Goal: Task Accomplishment & Management: Complete application form

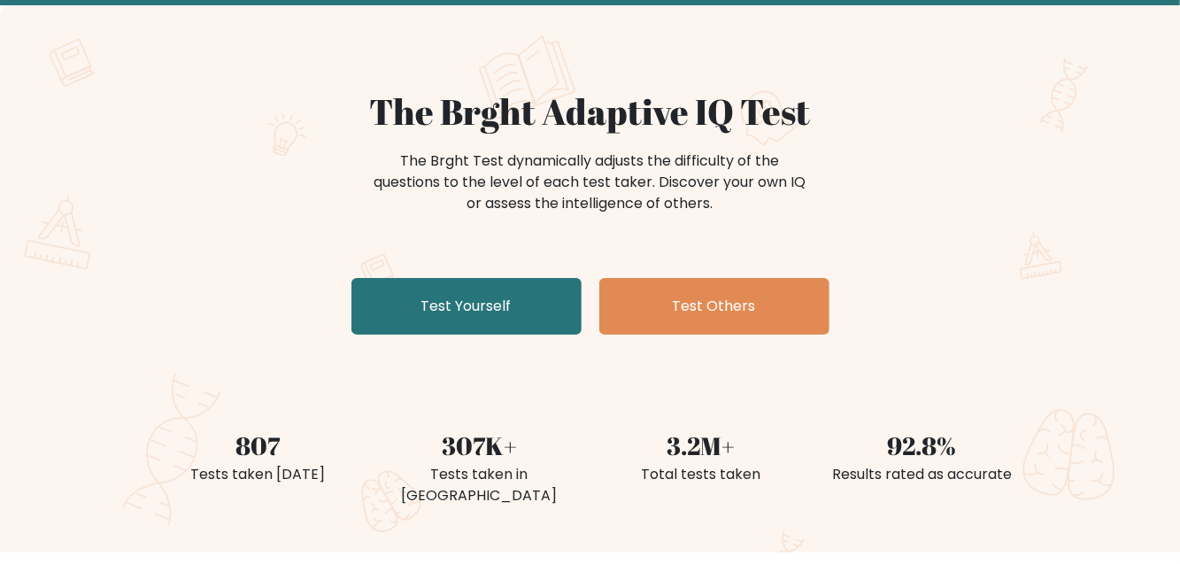
scroll to position [102, 0]
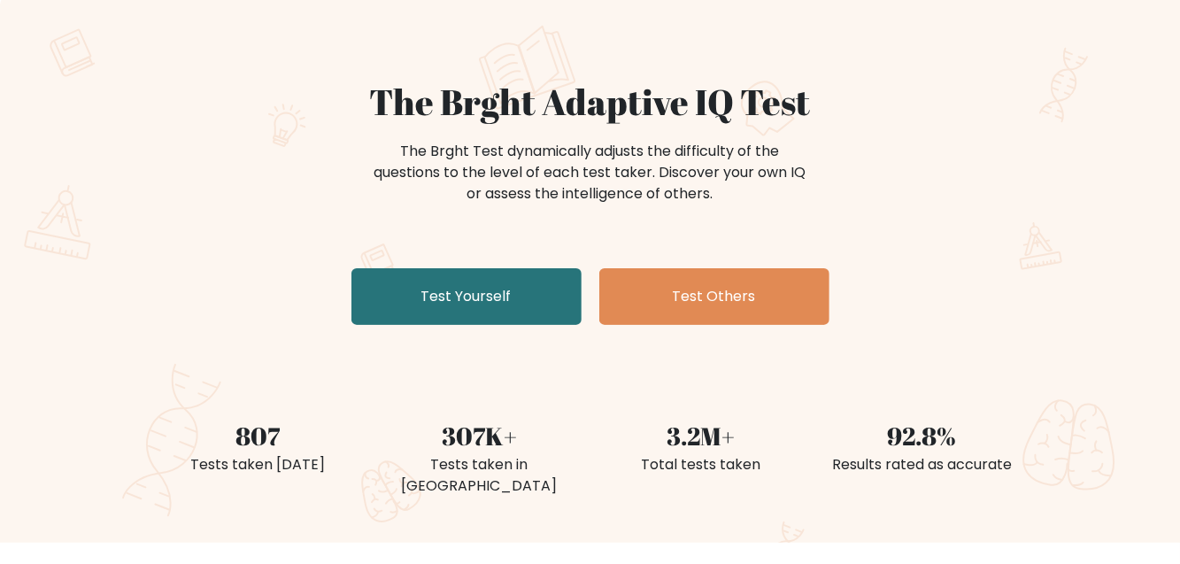
click at [527, 304] on link "Test Yourself" at bounding box center [466, 296] width 230 height 57
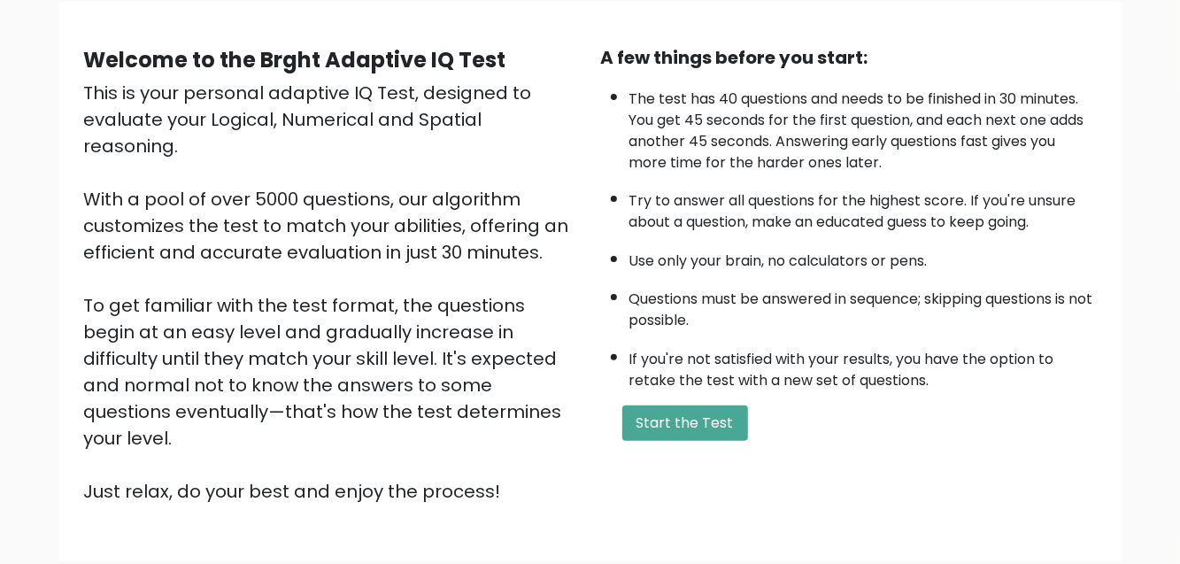
scroll to position [155, 0]
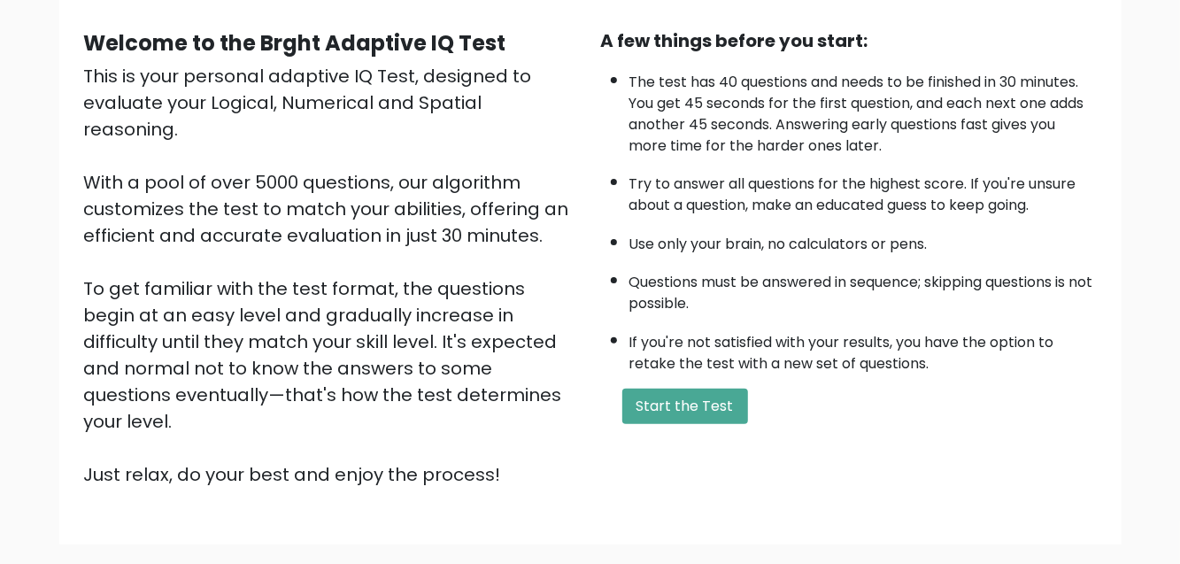
click at [684, 416] on button "Start the Test" at bounding box center [685, 406] width 126 height 35
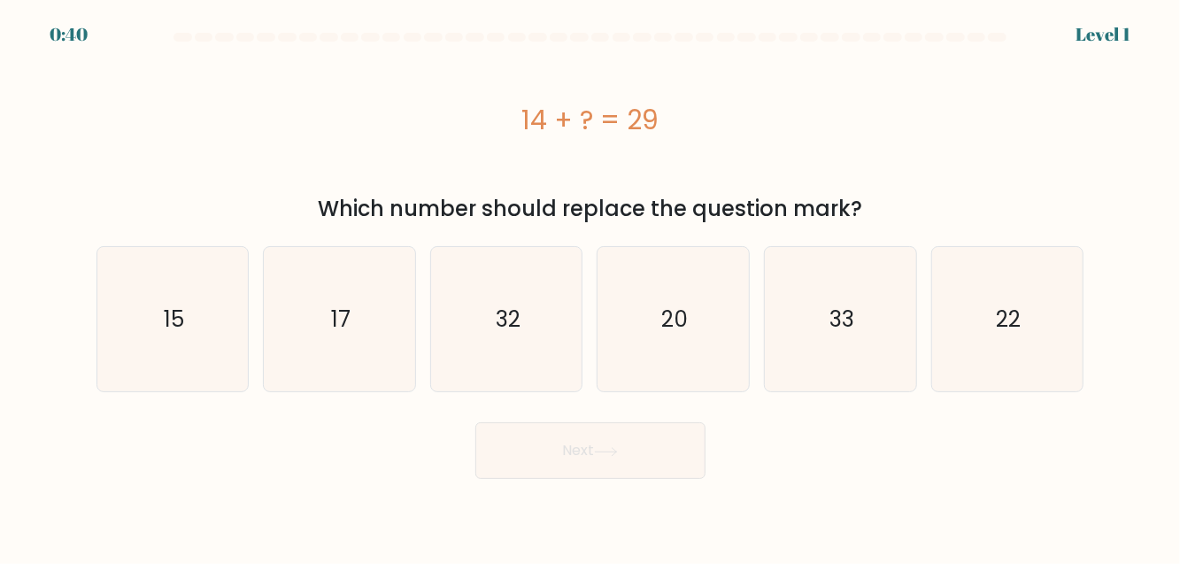
click at [204, 349] on icon "15" at bounding box center [172, 319] width 144 height 144
click at [590, 287] on input "a. 15" at bounding box center [590, 284] width 1 height 4
radio input "true"
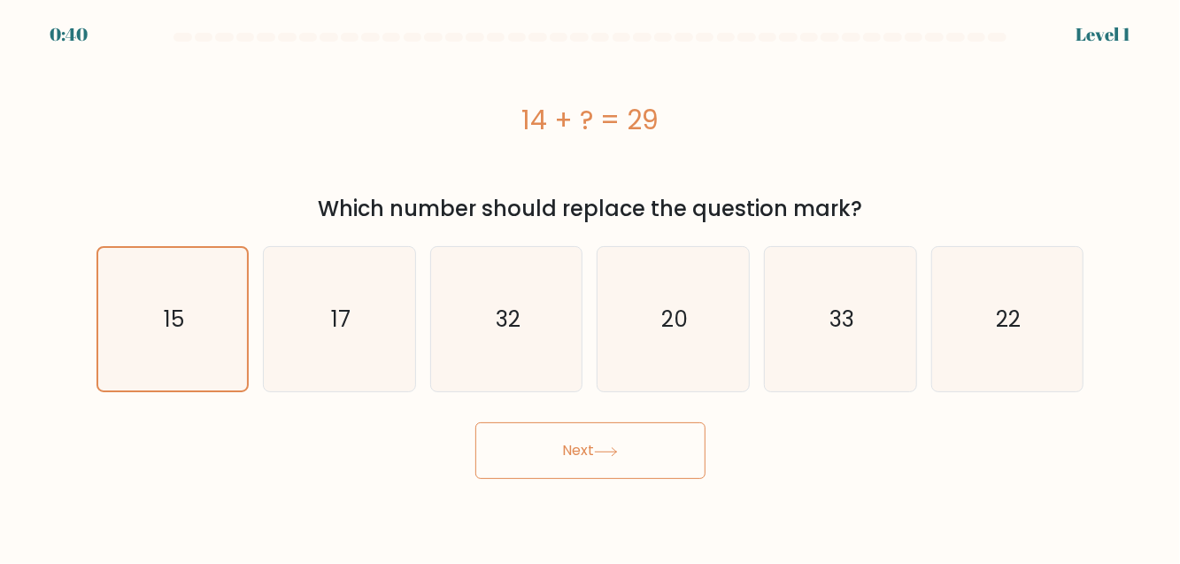
click at [635, 458] on button "Next" at bounding box center [590, 450] width 230 height 57
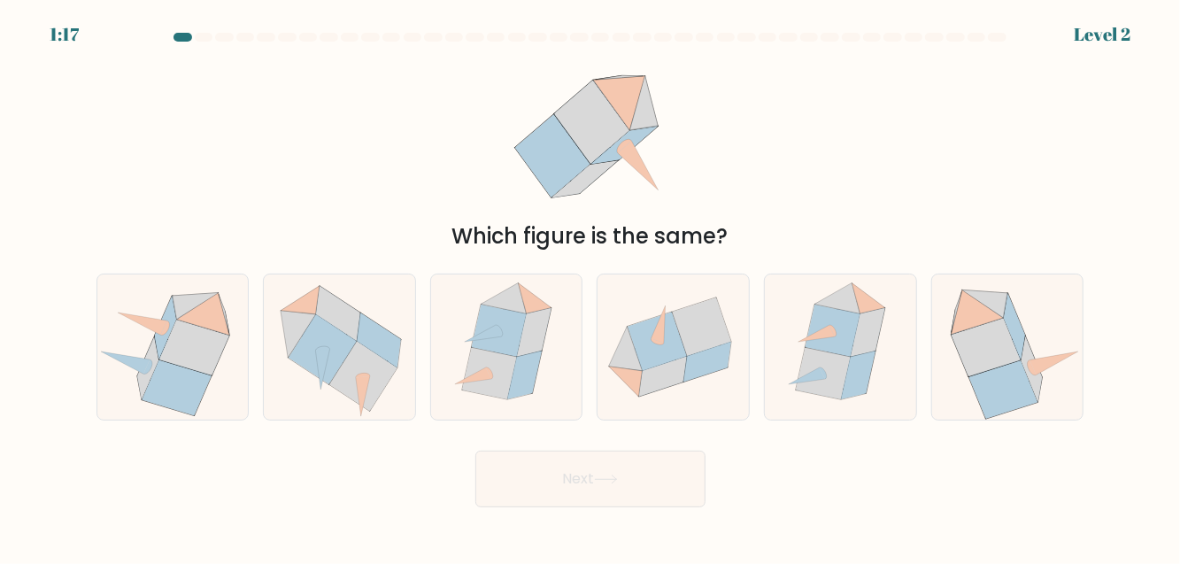
click at [686, 370] on icon at bounding box center [657, 341] width 59 height 58
click at [591, 287] on input "d." at bounding box center [590, 284] width 1 height 4
radio input "true"
click at [655, 501] on button "Next" at bounding box center [590, 478] width 230 height 57
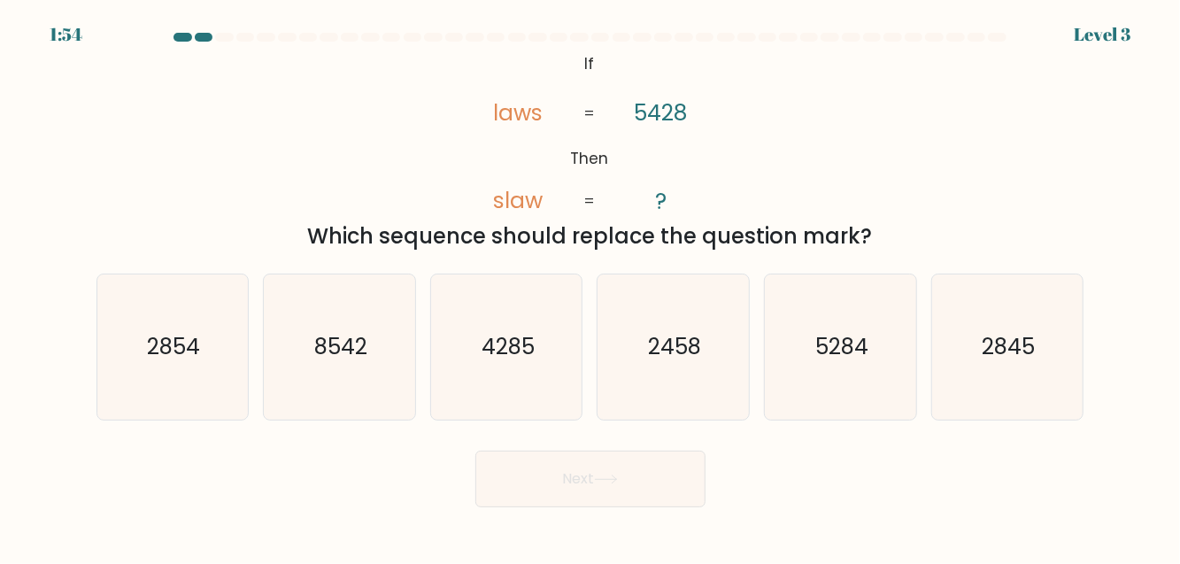
click at [359, 419] on icon "8542" at bounding box center [339, 346] width 144 height 144
click at [590, 287] on input "b. 8542" at bounding box center [590, 284] width 1 height 4
radio input "true"
click at [600, 506] on button "Next" at bounding box center [590, 478] width 230 height 57
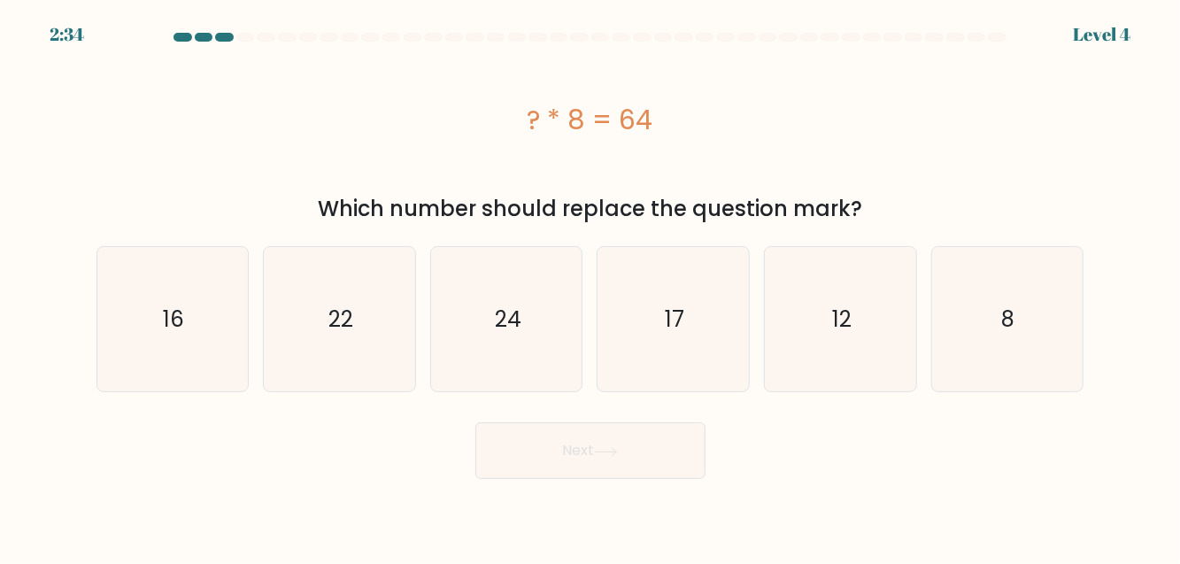
click at [1035, 351] on icon "8" at bounding box center [1007, 319] width 144 height 144
click at [591, 287] on input "f. 8" at bounding box center [590, 284] width 1 height 4
radio input "true"
click at [643, 448] on button "Next" at bounding box center [590, 450] width 230 height 57
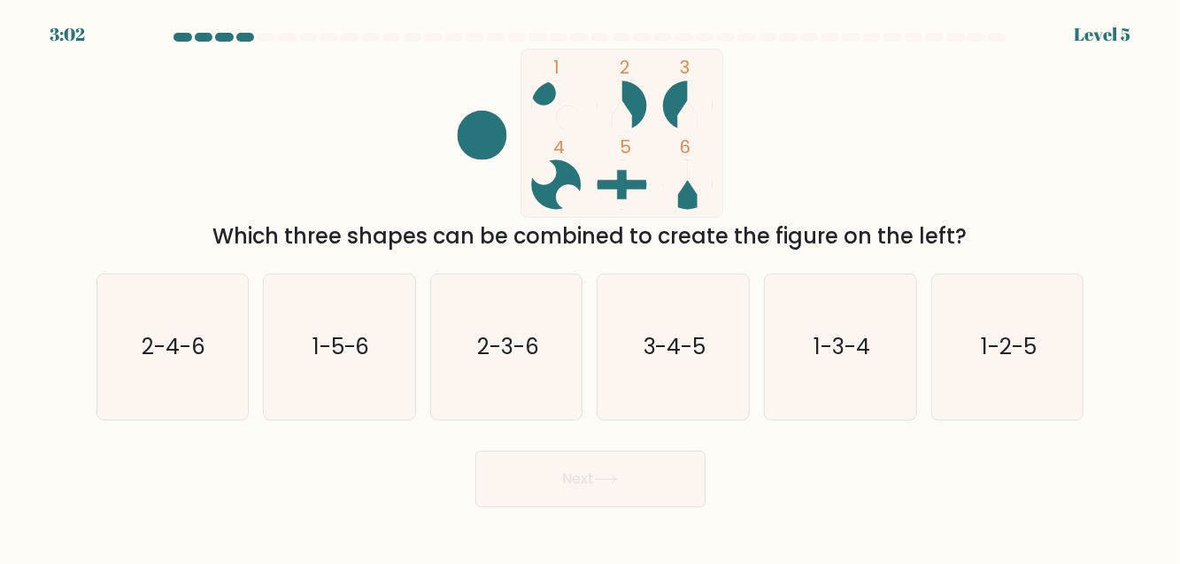
click at [690, 143] on tspan "6" at bounding box center [685, 147] width 11 height 25
click at [527, 362] on text "2-3-6" at bounding box center [508, 346] width 62 height 31
click at [590, 287] on input "c. 2-3-6" at bounding box center [590, 284] width 1 height 4
radio input "true"
click at [636, 499] on button "Next" at bounding box center [590, 478] width 230 height 57
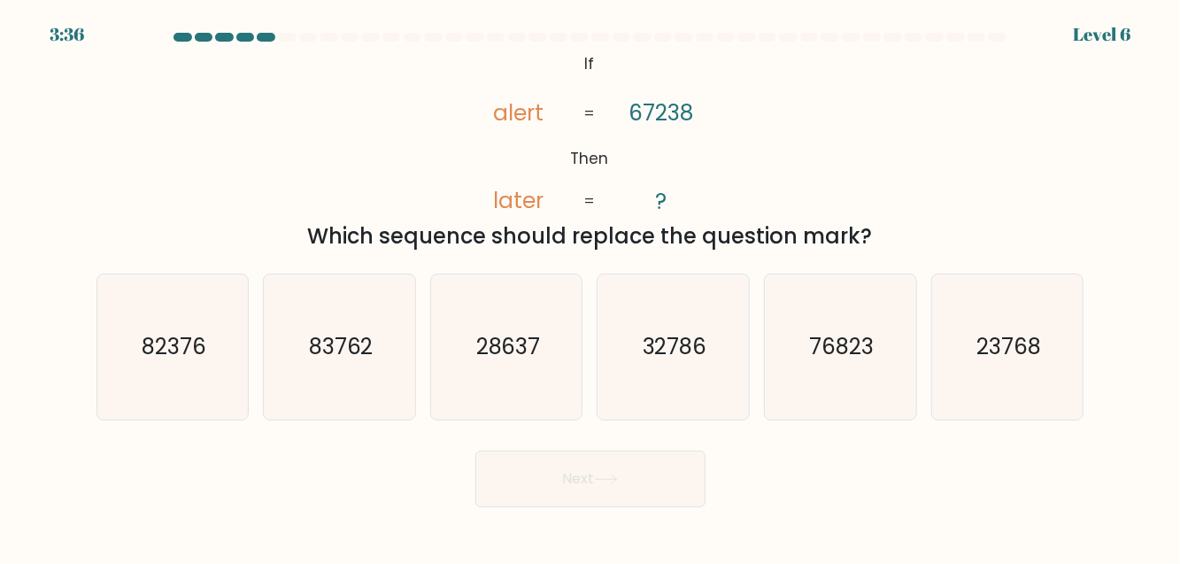
click at [854, 389] on icon "76823" at bounding box center [840, 346] width 144 height 144
click at [591, 287] on input "e. 76823" at bounding box center [590, 284] width 1 height 4
radio input "true"
click at [589, 507] on button "Next" at bounding box center [590, 478] width 230 height 57
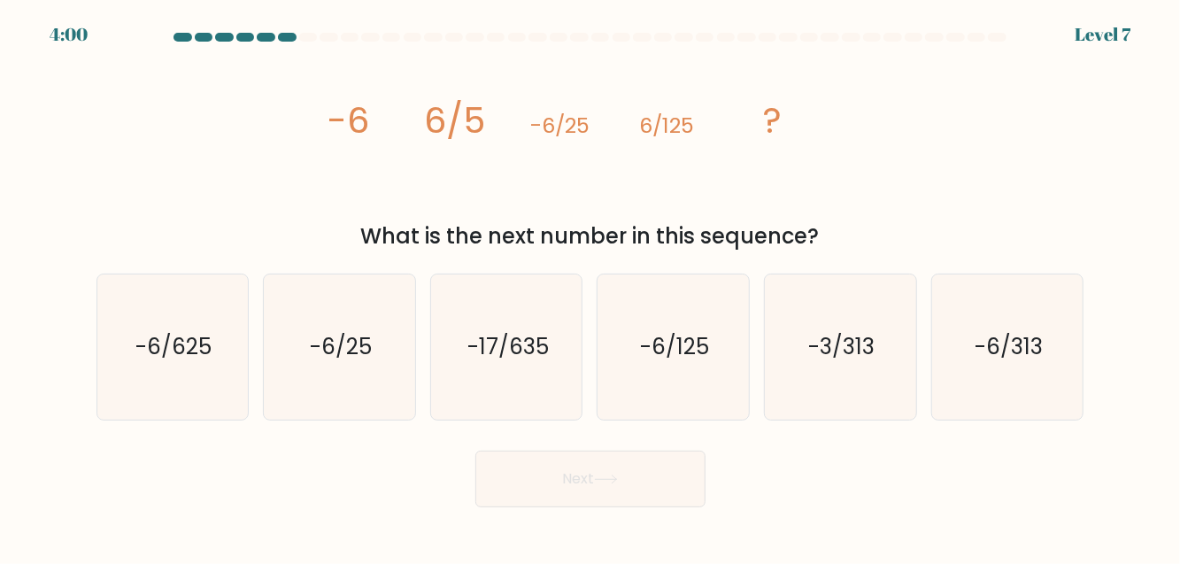
click at [204, 411] on icon "-6/625" at bounding box center [172, 346] width 144 height 144
click at [590, 287] on input "a. -6/625" at bounding box center [590, 284] width 1 height 4
radio input "true"
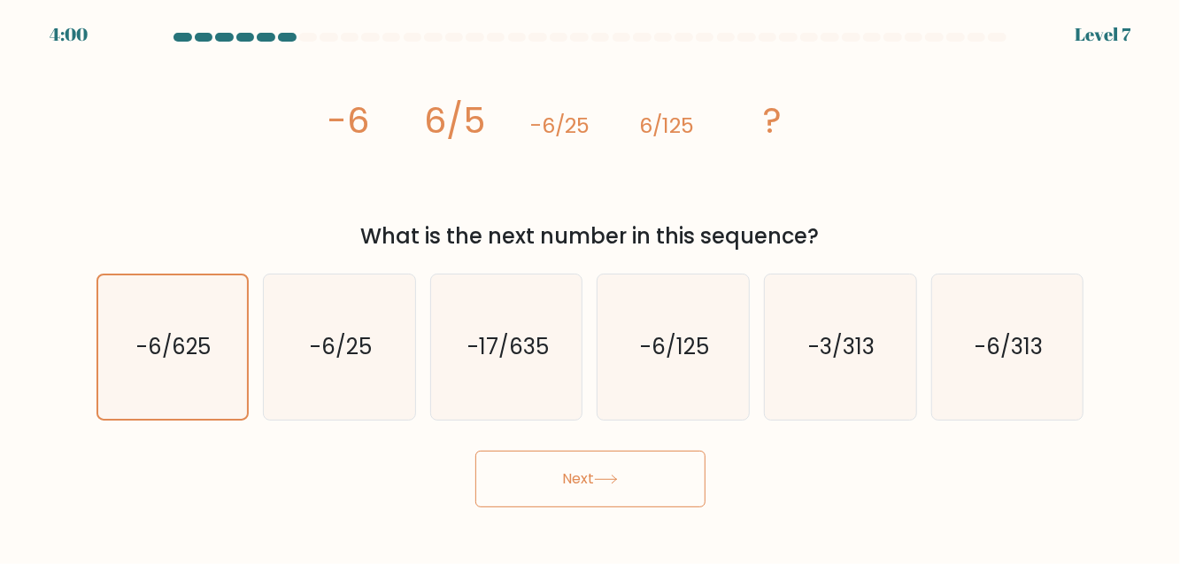
click at [598, 484] on icon at bounding box center [606, 479] width 24 height 10
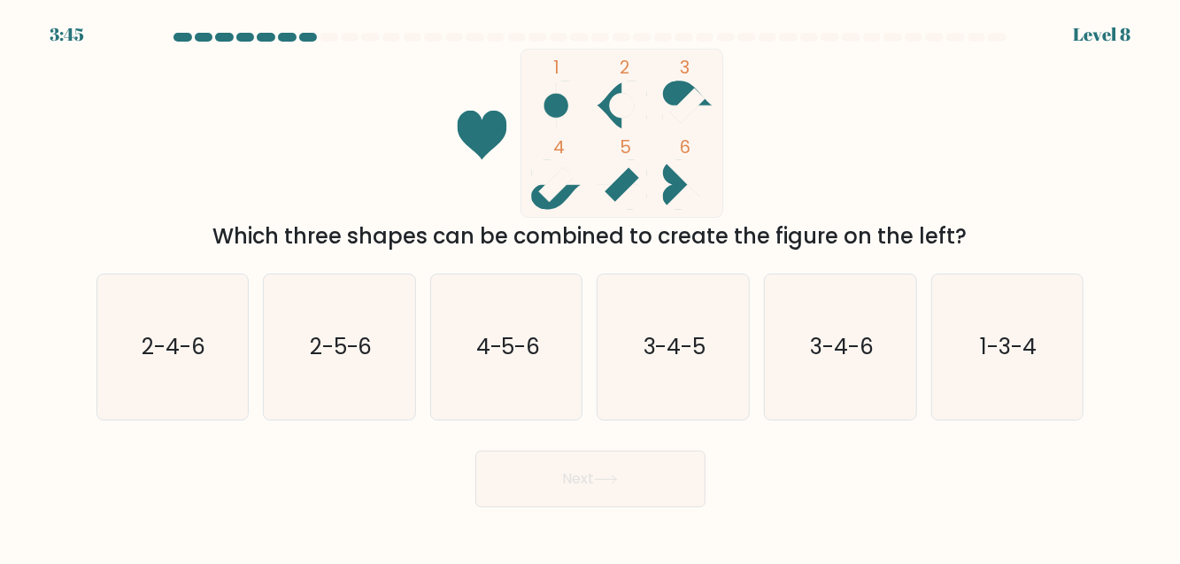
click at [709, 354] on icon "3-4-5" at bounding box center [673, 346] width 144 height 144
click at [591, 287] on input "d. 3-4-5" at bounding box center [590, 284] width 1 height 4
radio input "true"
click at [666, 481] on button "Next" at bounding box center [590, 478] width 230 height 57
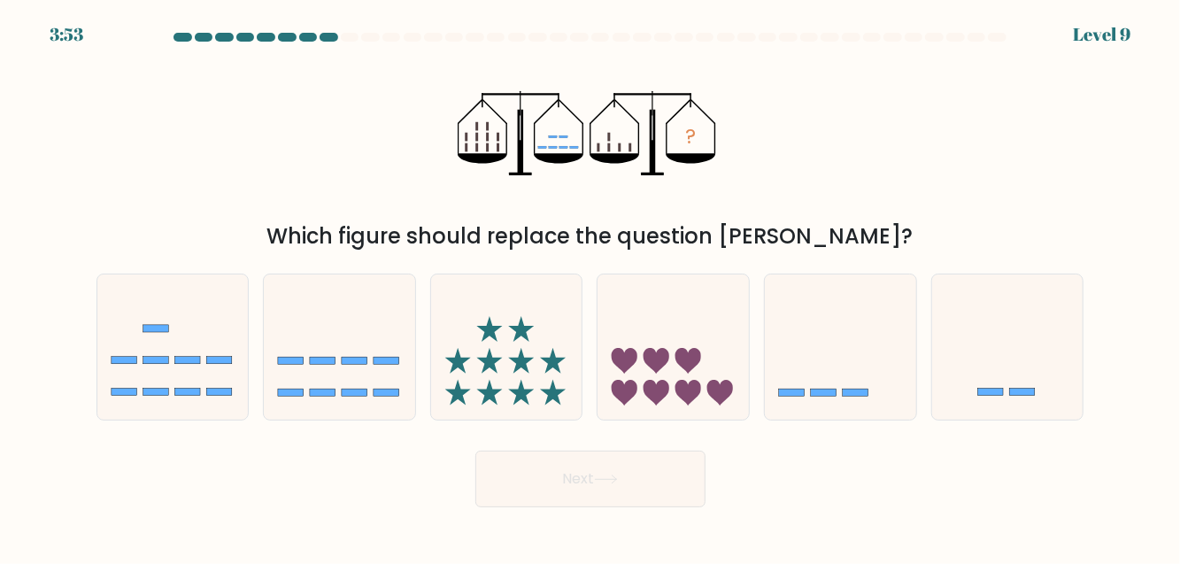
click at [853, 364] on icon at bounding box center [840, 346] width 151 height 125
click at [591, 287] on input "e." at bounding box center [590, 284] width 1 height 4
radio input "true"
click at [643, 504] on button "Next" at bounding box center [590, 478] width 230 height 57
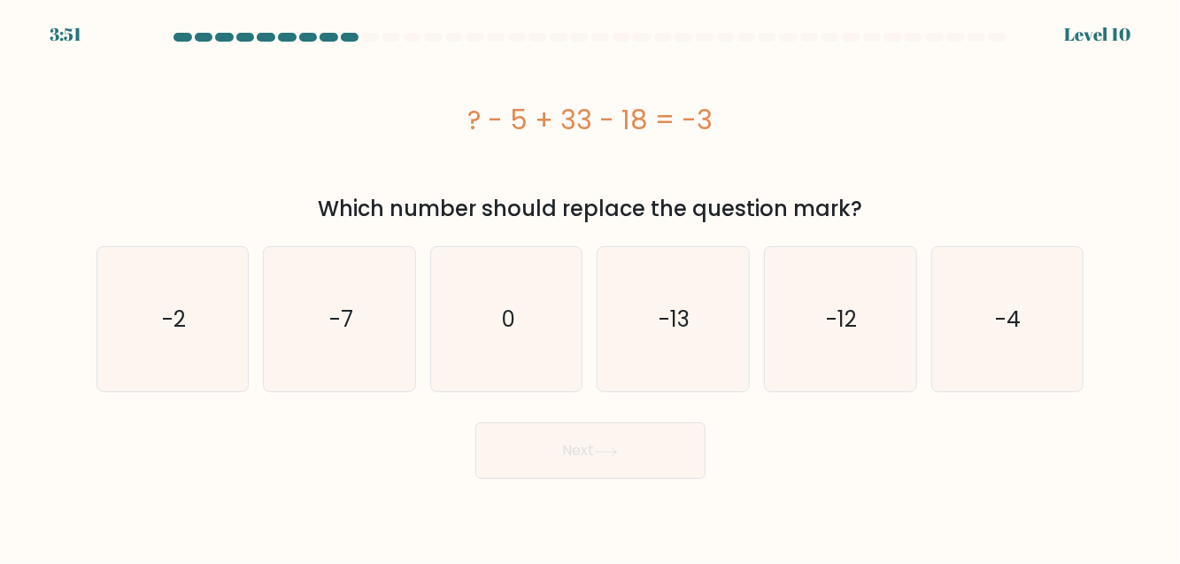
click at [486, 331] on icon "0" at bounding box center [507, 319] width 144 height 144
click at [590, 287] on input "c. 0" at bounding box center [590, 284] width 1 height 4
radio input "true"
click at [510, 458] on button "Next" at bounding box center [590, 450] width 230 height 57
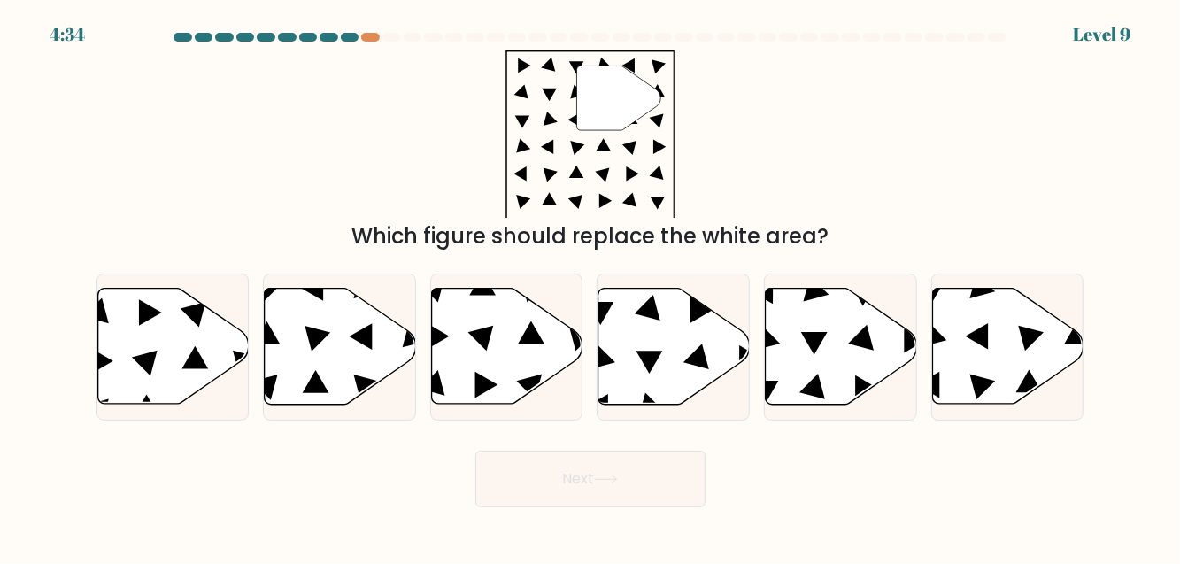
click at [352, 50] on div "" Which figure should replace the white area?" at bounding box center [590, 151] width 1009 height 204
click at [329, 42] on div at bounding box center [590, 41] width 1009 height 16
click at [535, 338] on icon at bounding box center [507, 347] width 151 height 116
click at [590, 287] on input "c." at bounding box center [590, 284] width 1 height 4
radio input "true"
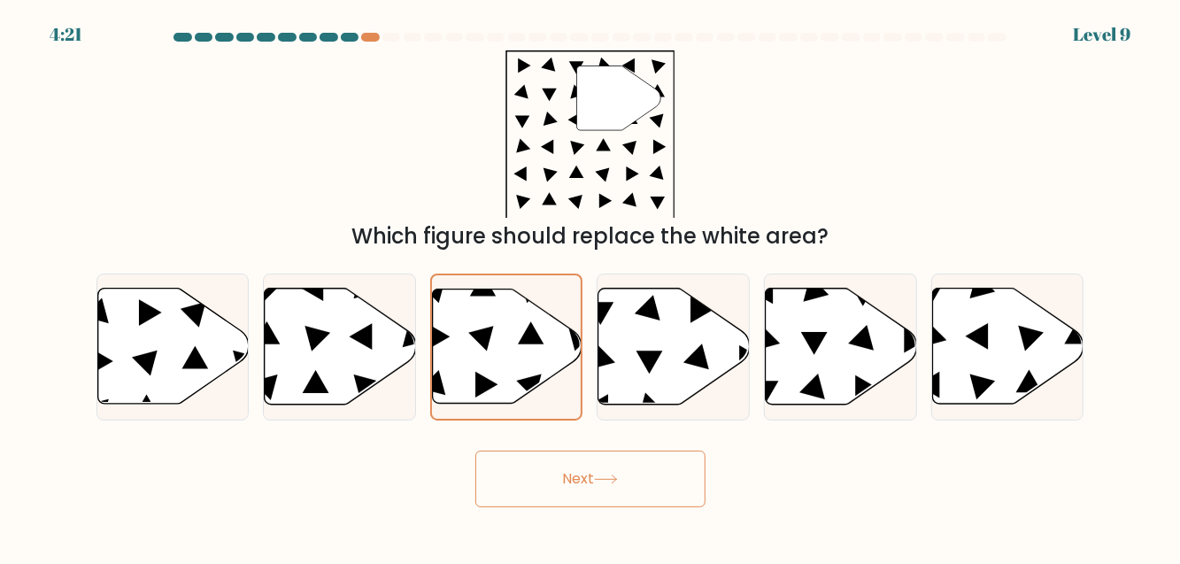
click at [625, 502] on button "Next" at bounding box center [590, 478] width 230 height 57
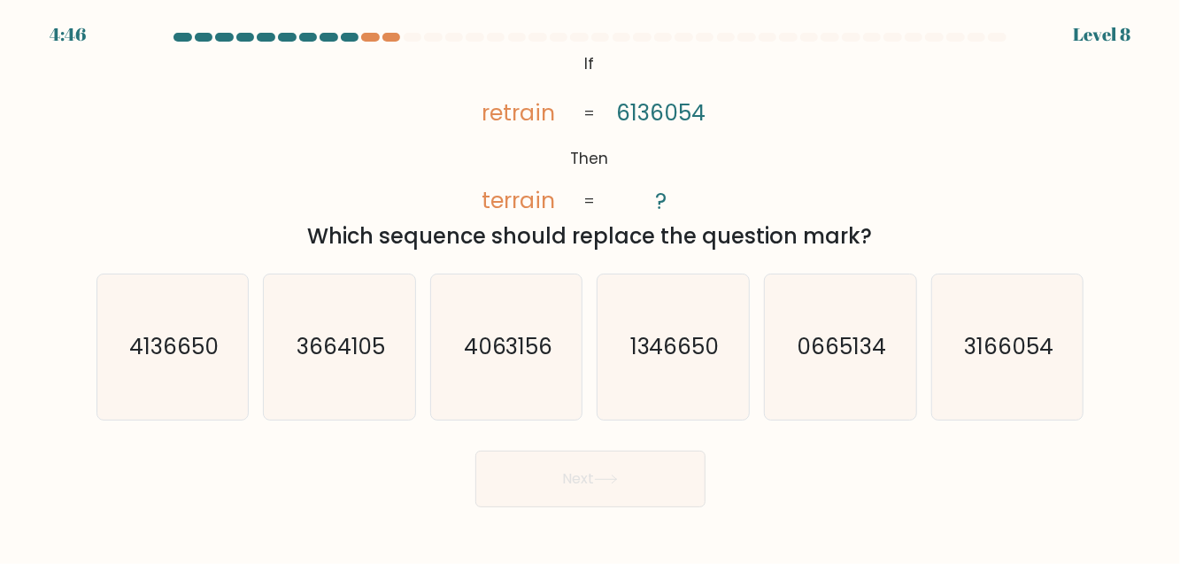
click at [975, 362] on text "3166054" at bounding box center [1008, 346] width 89 height 31
click at [591, 287] on input "f. 3166054" at bounding box center [590, 284] width 1 height 4
radio input "true"
click at [638, 470] on button "Next" at bounding box center [590, 478] width 230 height 57
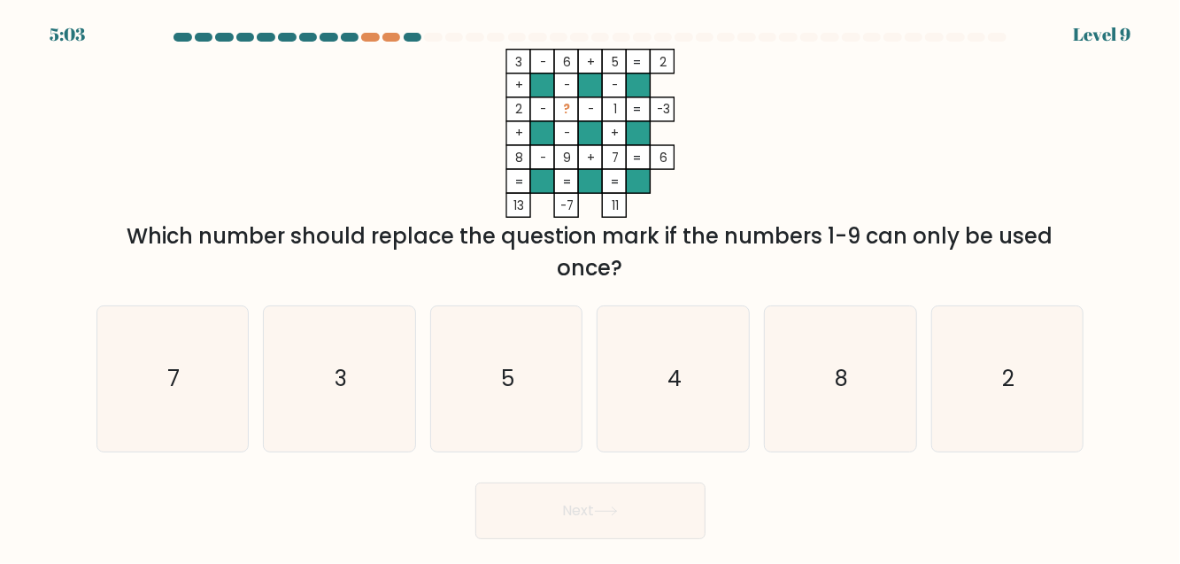
click at [703, 411] on icon "4" at bounding box center [673, 378] width 144 height 144
click at [591, 287] on input "d. 4" at bounding box center [590, 284] width 1 height 4
radio input "true"
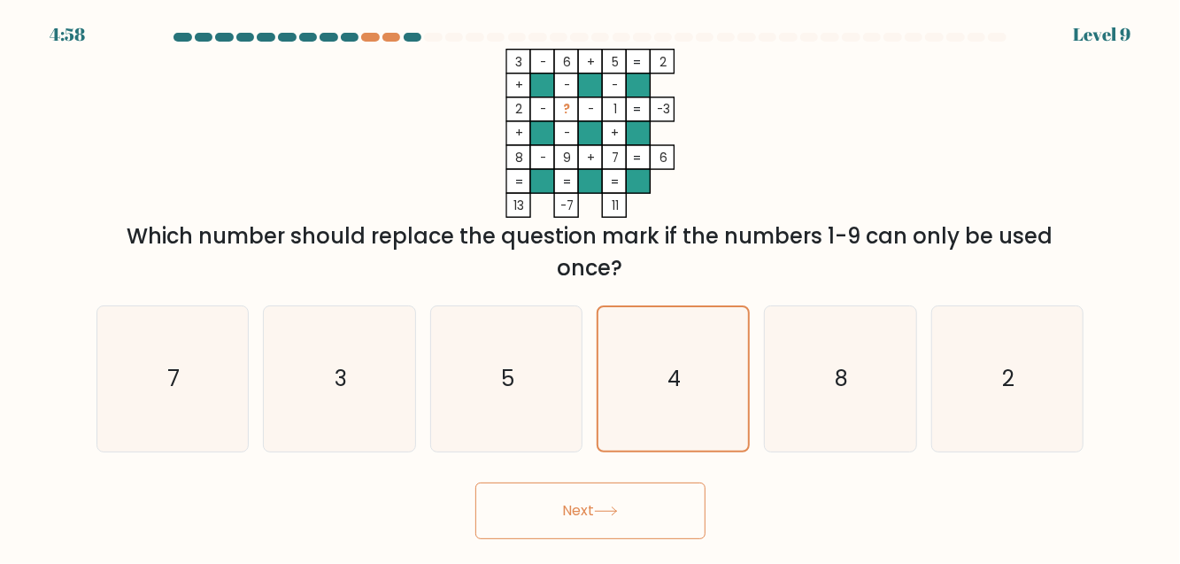
click at [604, 516] on icon at bounding box center [606, 511] width 24 height 10
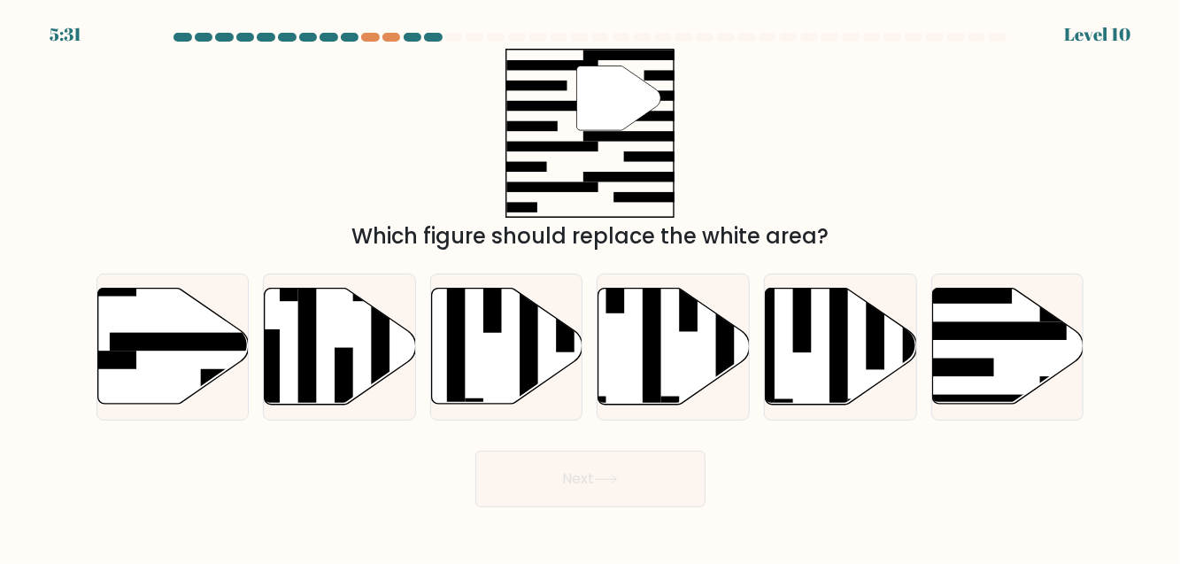
click at [196, 395] on icon at bounding box center [172, 347] width 151 height 116
click at [590, 287] on input "a." at bounding box center [590, 284] width 1 height 4
radio input "true"
click at [603, 501] on button "Next" at bounding box center [590, 478] width 230 height 57
click at [637, 507] on button "Next" at bounding box center [590, 478] width 230 height 57
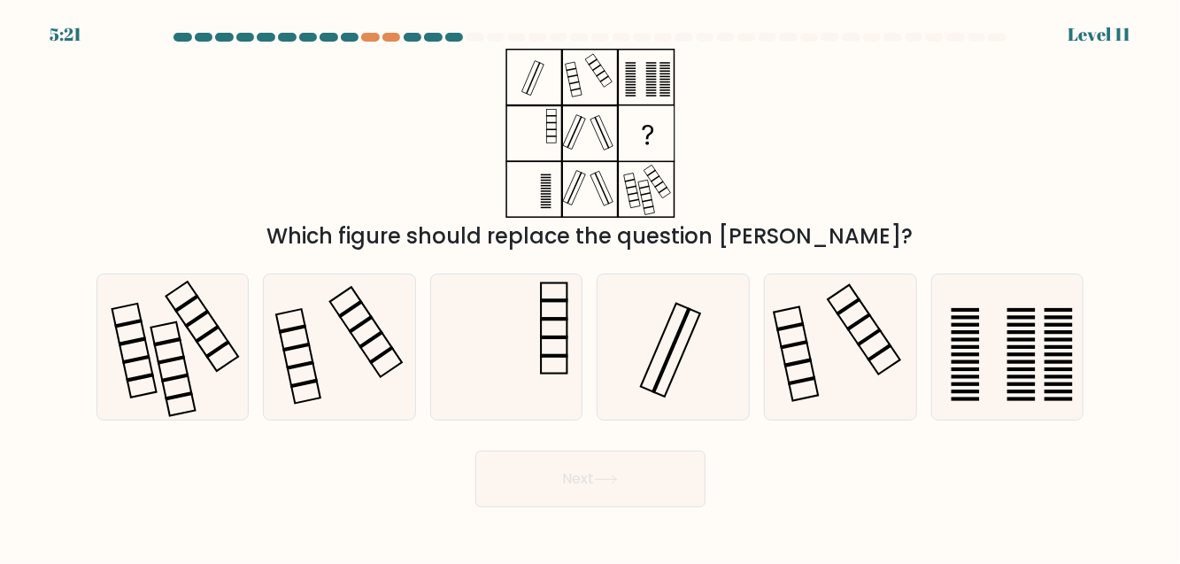
click at [1020, 375] on icon at bounding box center [1007, 346] width 144 height 144
click at [591, 287] on input "f." at bounding box center [590, 284] width 1 height 4
radio input "true"
click at [637, 494] on button "Next" at bounding box center [590, 478] width 230 height 57
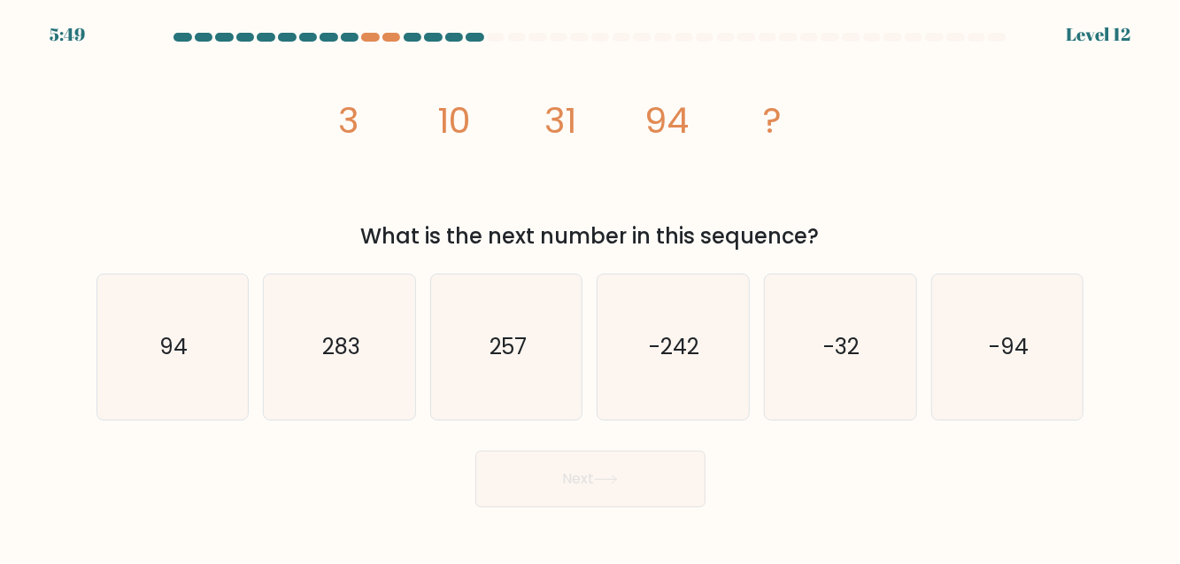
click at [294, 386] on icon "283" at bounding box center [339, 346] width 144 height 144
click at [590, 287] on input "b. 283" at bounding box center [590, 284] width 1 height 4
radio input "true"
click at [519, 506] on button "Next" at bounding box center [590, 478] width 230 height 57
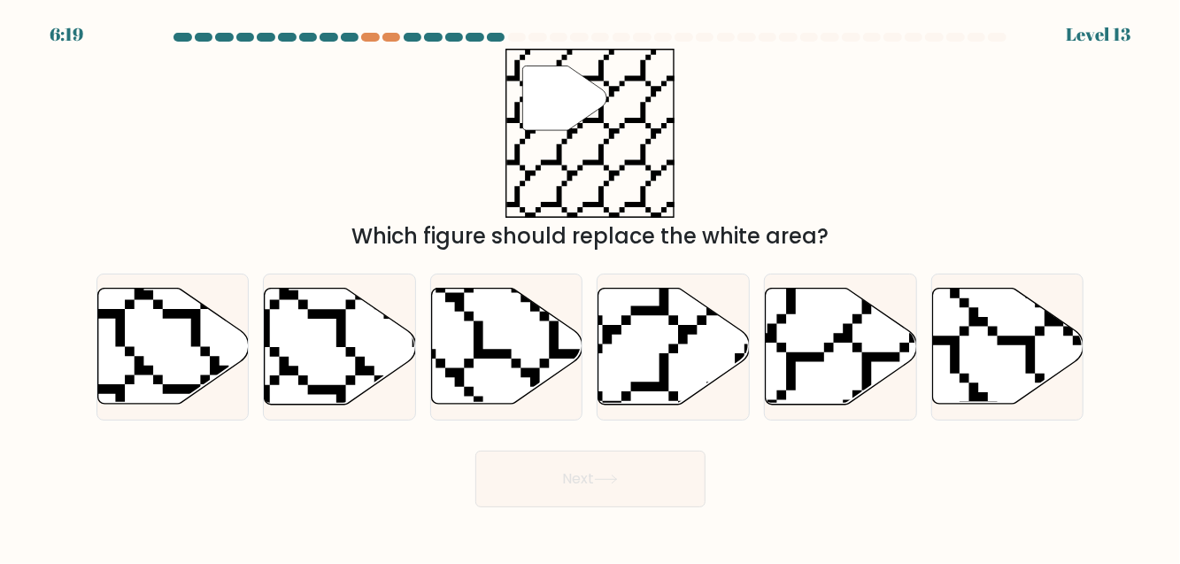
click at [1027, 377] on icon at bounding box center [1055, 284] width 304 height 302
click at [591, 287] on input "f." at bounding box center [590, 284] width 1 height 4
radio input "true"
click at [678, 494] on button "Next" at bounding box center [590, 478] width 230 height 57
click at [601, 484] on icon at bounding box center [606, 479] width 24 height 10
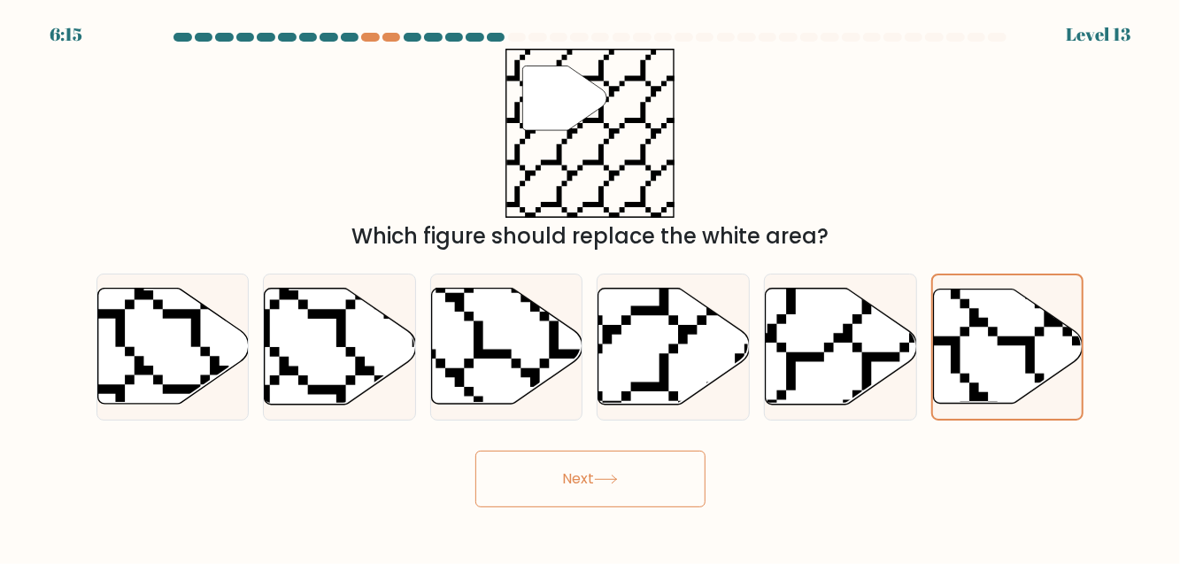
click at [638, 481] on button "Next" at bounding box center [590, 478] width 230 height 57
click at [661, 478] on button "Next" at bounding box center [590, 478] width 230 height 57
click at [659, 503] on button "Next" at bounding box center [590, 478] width 230 height 57
click at [658, 503] on button "Next" at bounding box center [590, 478] width 230 height 57
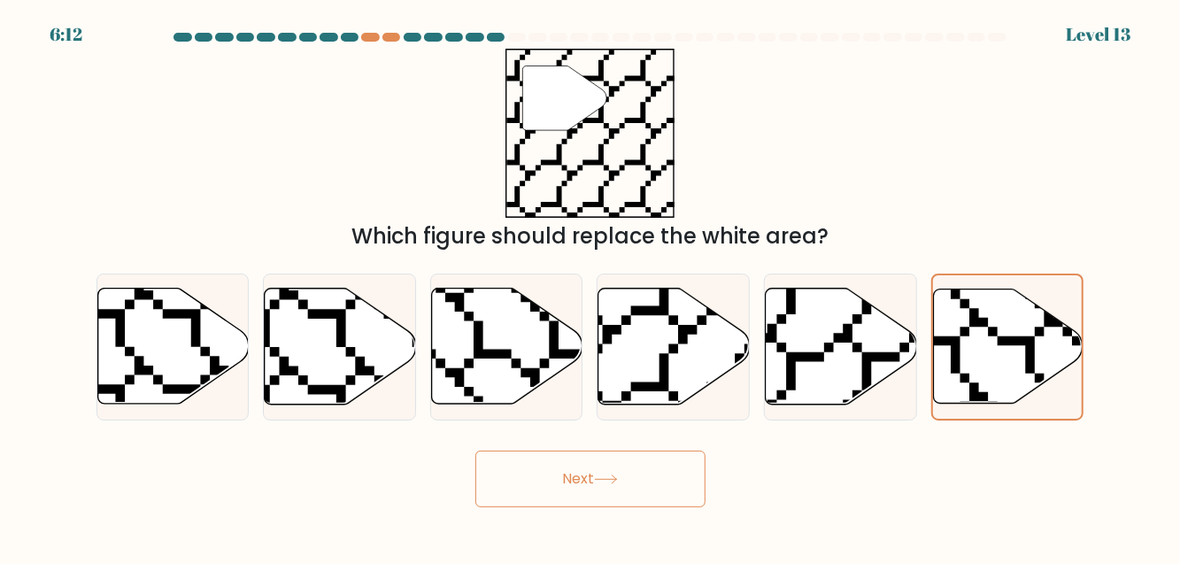
click at [658, 503] on button "Next" at bounding box center [590, 478] width 230 height 57
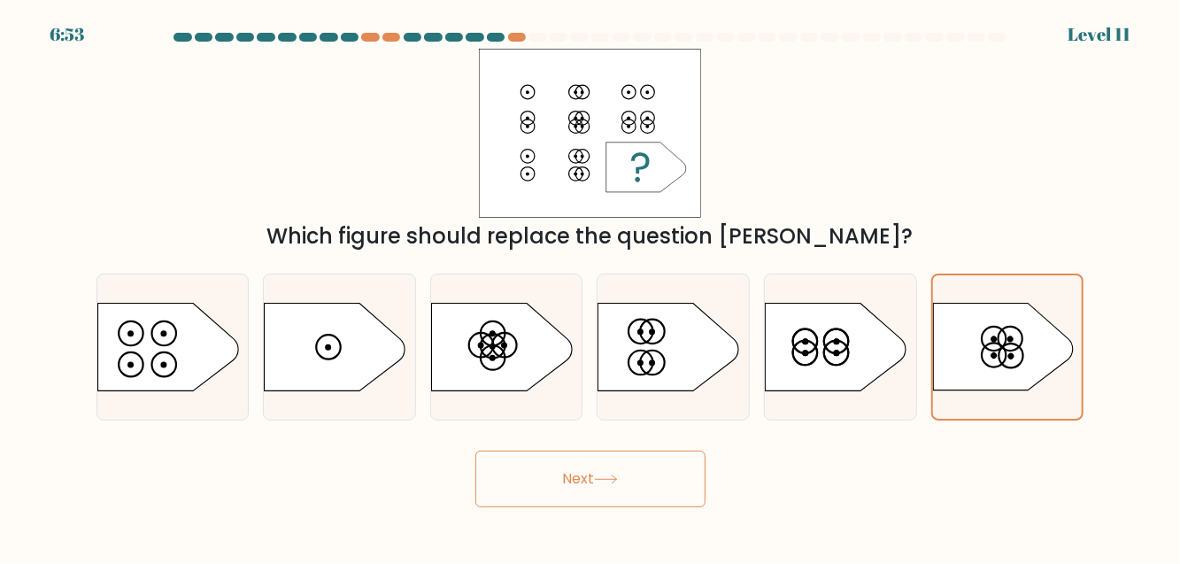
click at [1029, 251] on div "Which figure should replace the question mark?" at bounding box center [590, 236] width 966 height 32
click at [876, 354] on icon at bounding box center [837, 347] width 142 height 88
click at [591, 287] on input "e." at bounding box center [590, 284] width 1 height 4
radio input "true"
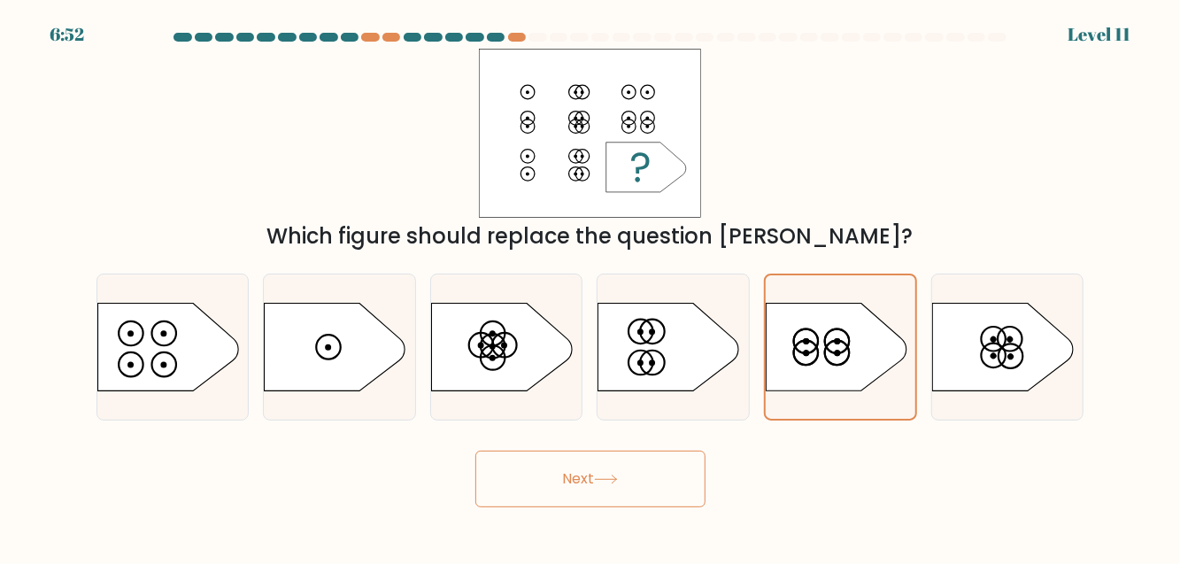
click at [710, 350] on icon at bounding box center [669, 347] width 142 height 88
click at [591, 287] on input "d." at bounding box center [590, 284] width 1 height 4
radio input "true"
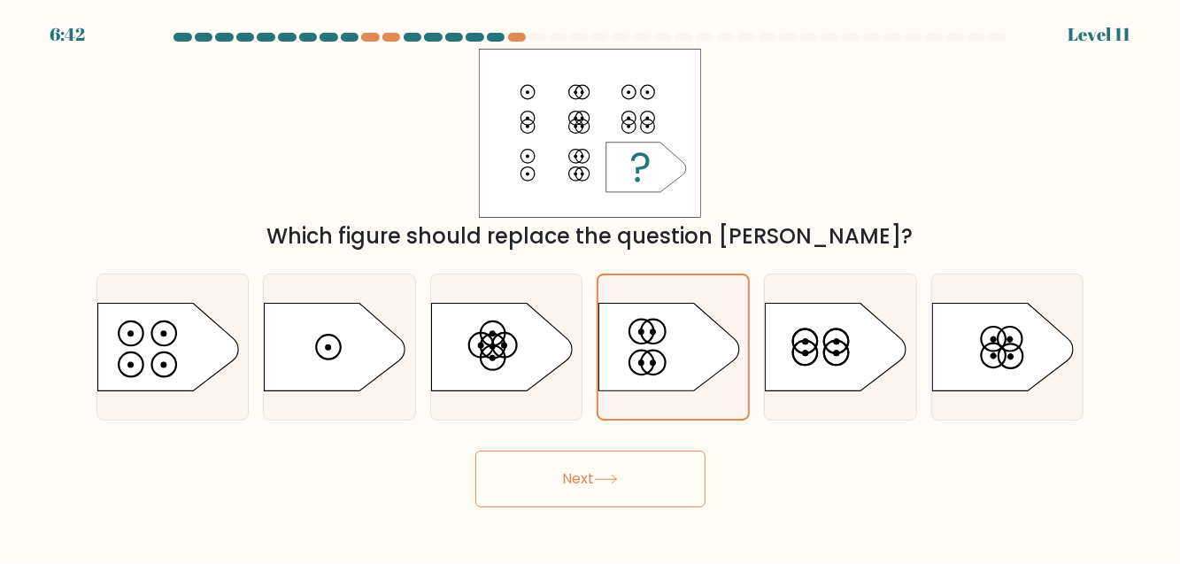
click at [496, 370] on circle at bounding box center [493, 357] width 25 height 25
click at [590, 287] on input "c." at bounding box center [590, 284] width 1 height 4
radio input "true"
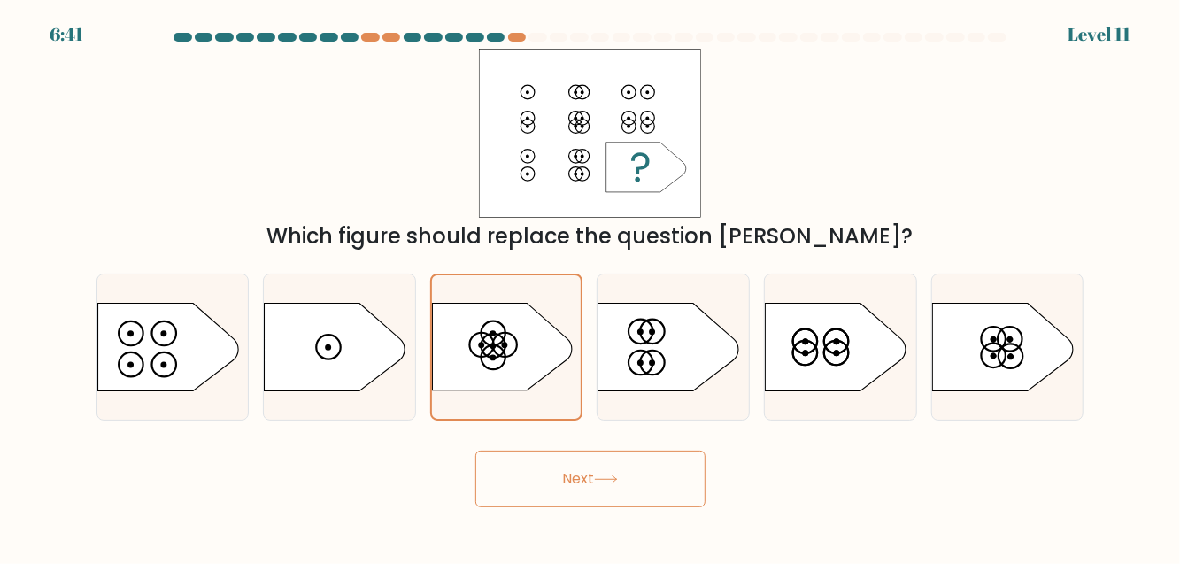
click at [612, 483] on icon at bounding box center [605, 479] width 21 height 8
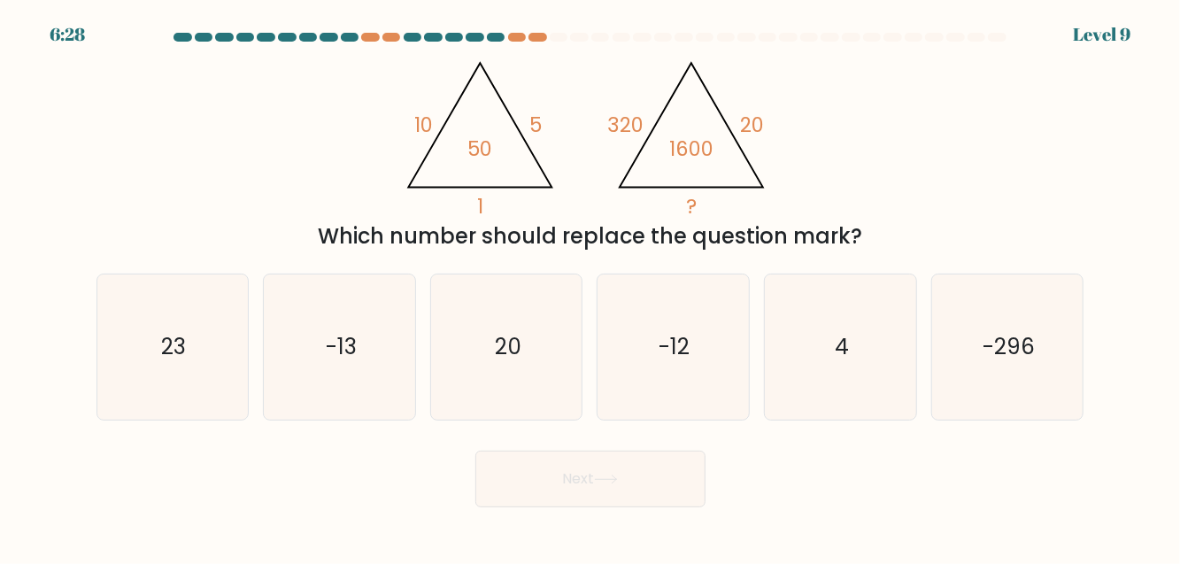
click at [869, 399] on icon "4" at bounding box center [840, 346] width 144 height 144
click at [591, 287] on input "e. 4" at bounding box center [590, 284] width 1 height 4
radio input "true"
click at [626, 501] on button "Next" at bounding box center [590, 478] width 230 height 57
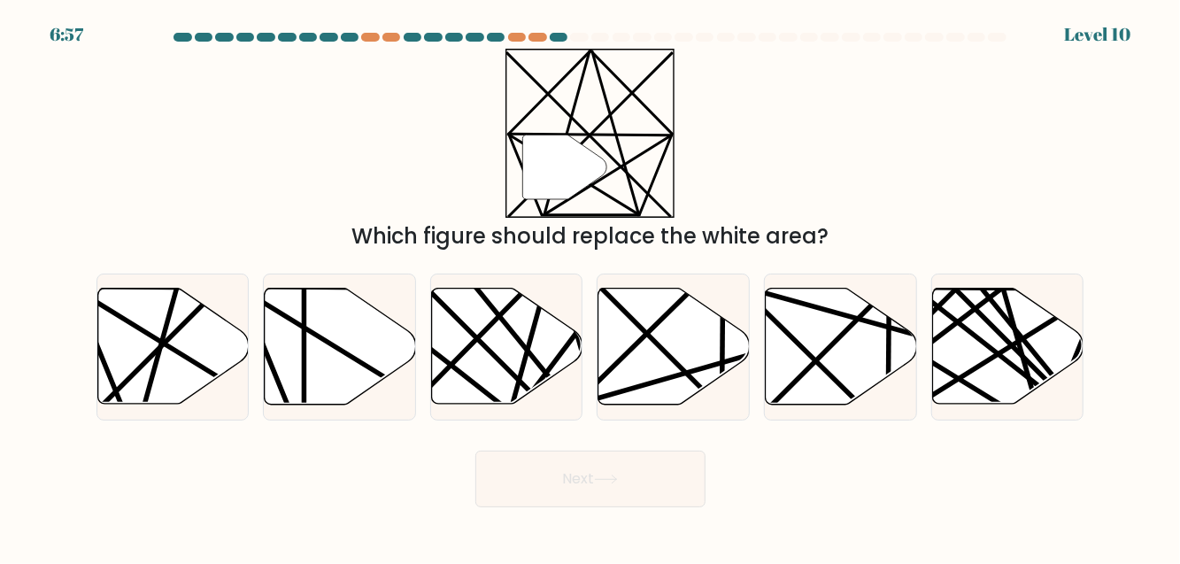
click at [186, 357] on icon at bounding box center [172, 347] width 151 height 116
click at [590, 287] on input "a." at bounding box center [590, 284] width 1 height 4
radio input "true"
click at [589, 490] on button "Next" at bounding box center [590, 478] width 230 height 57
